Goal: Check status

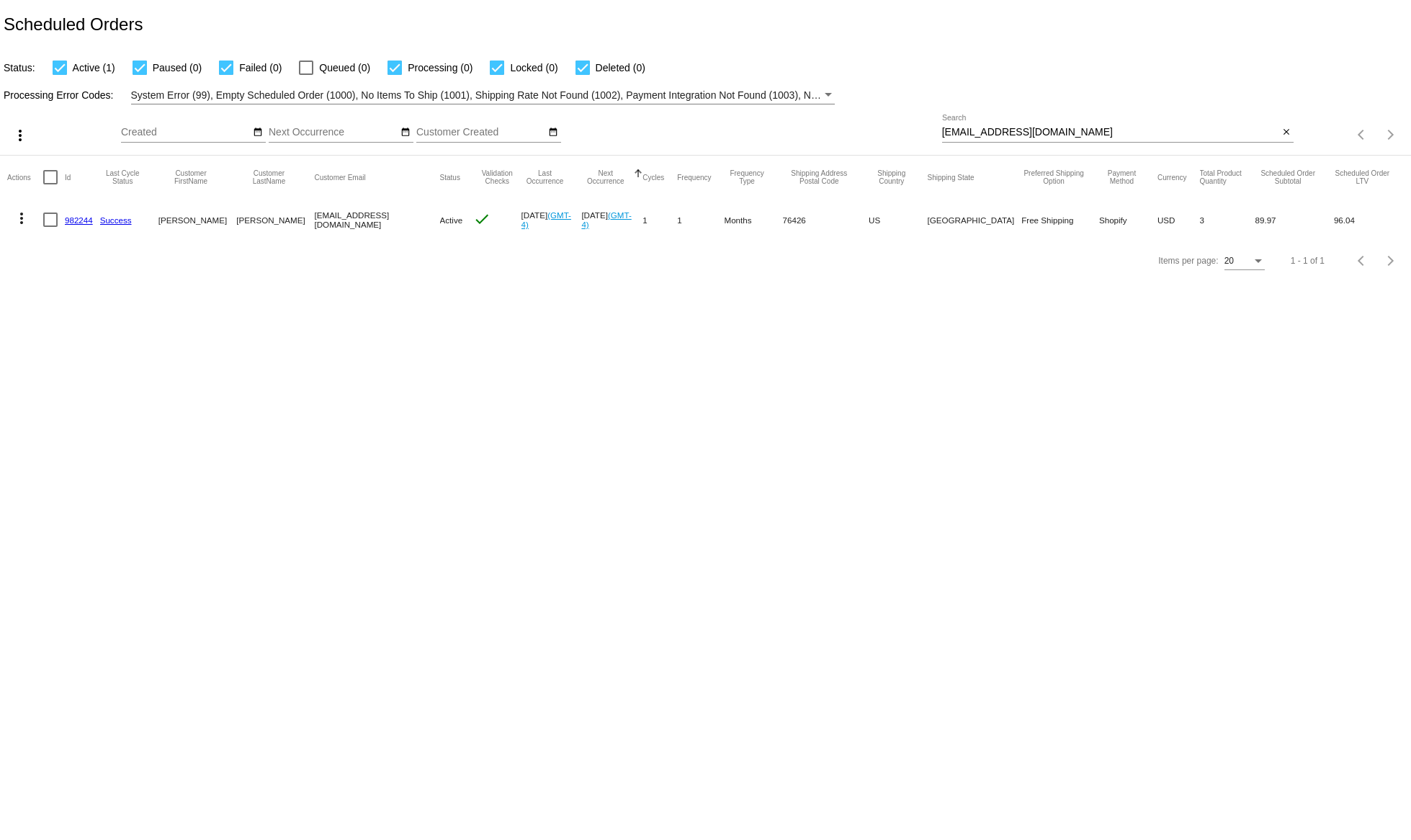
click at [1064, 132] on input "[EMAIL_ADDRESS][DOMAIN_NAME]" at bounding box center [1111, 133] width 337 height 11
paste input "Ldpbham"
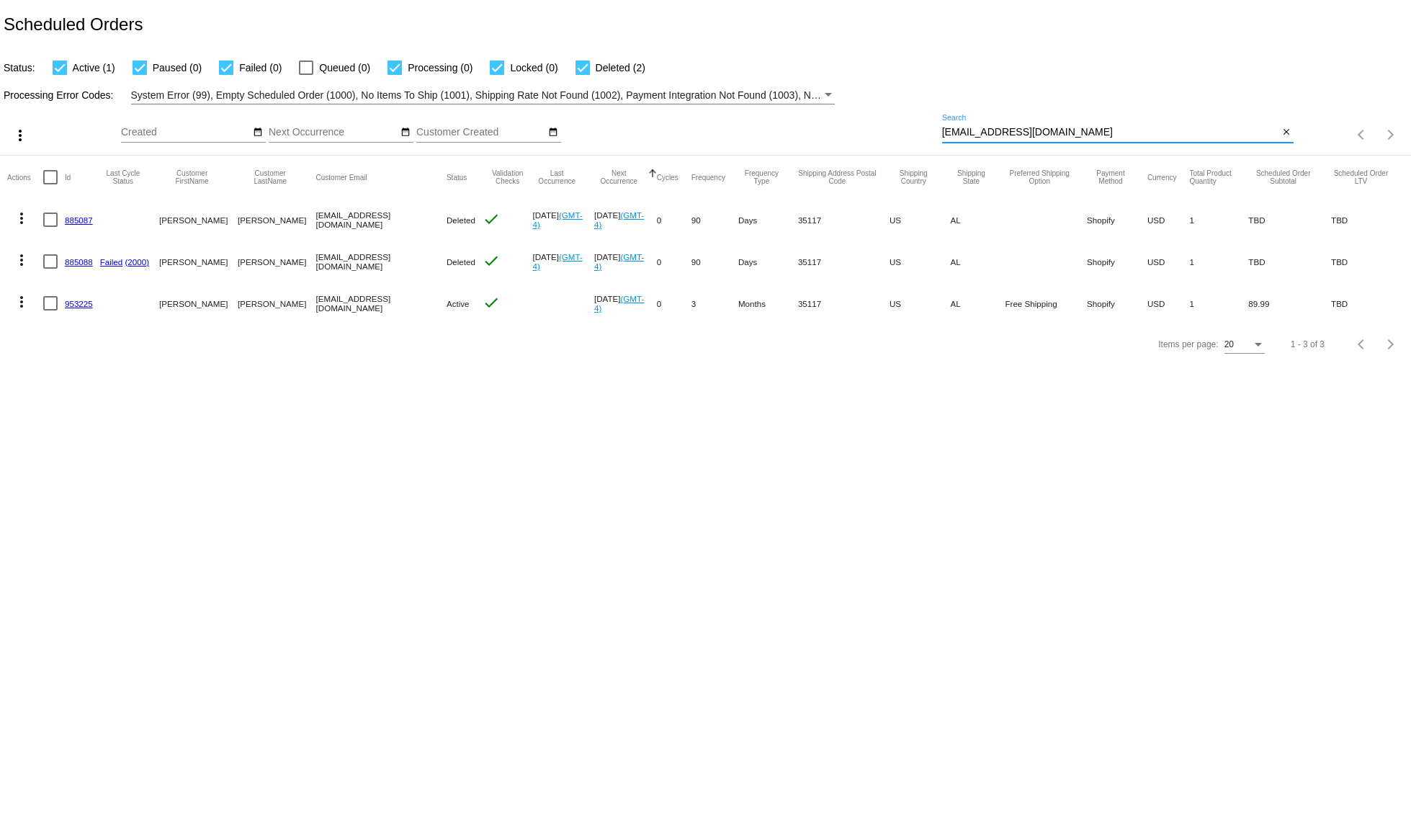
type input "[EMAIL_ADDRESS][DOMAIN_NAME]"
click at [14, 310] on mat-icon "more_vert" at bounding box center [22, 301] width 17 height 17
